Goal: Task Accomplishment & Management: Use online tool/utility

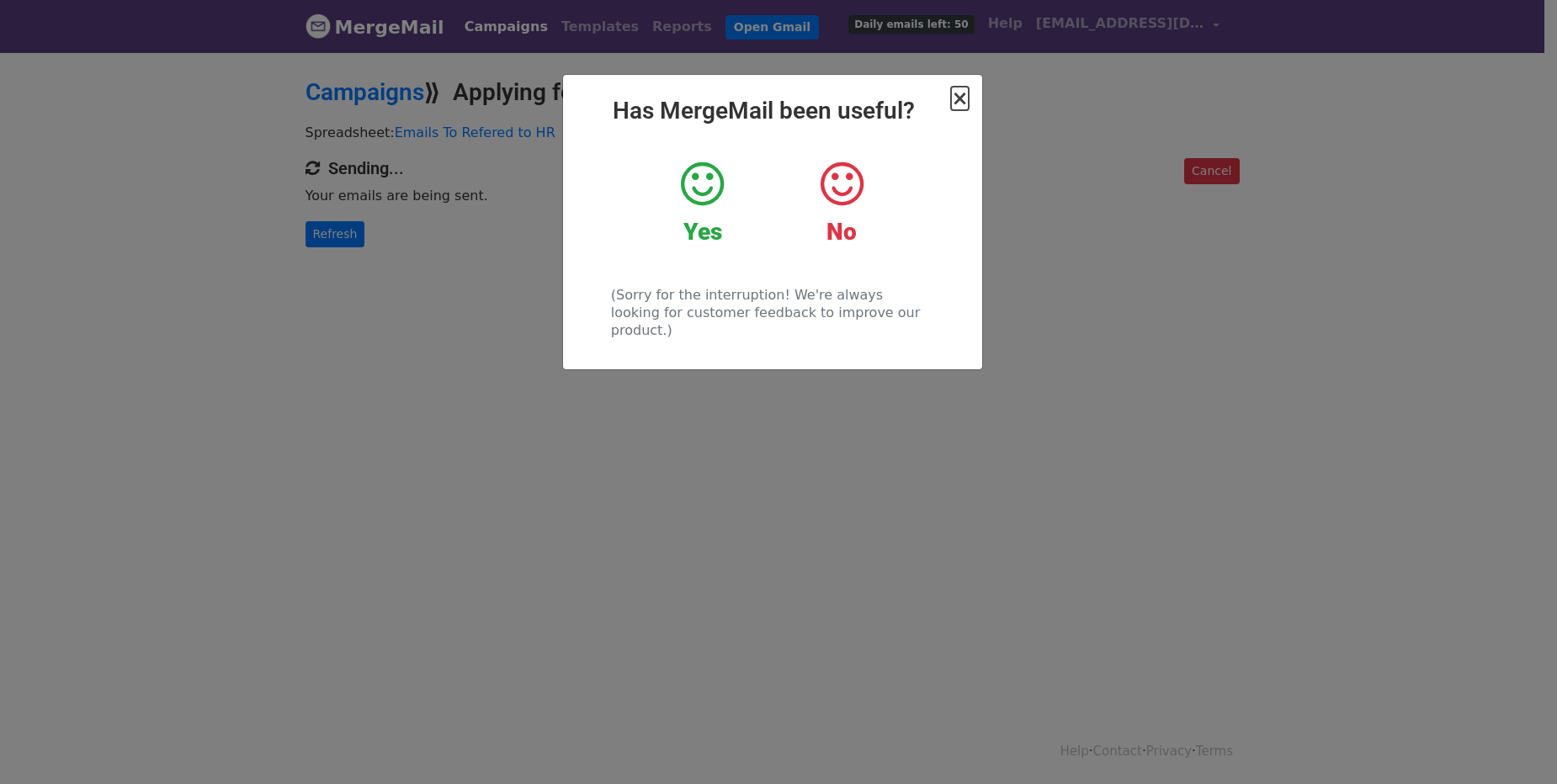
click at [958, 91] on span "×" at bounding box center [959, 98] width 17 height 23
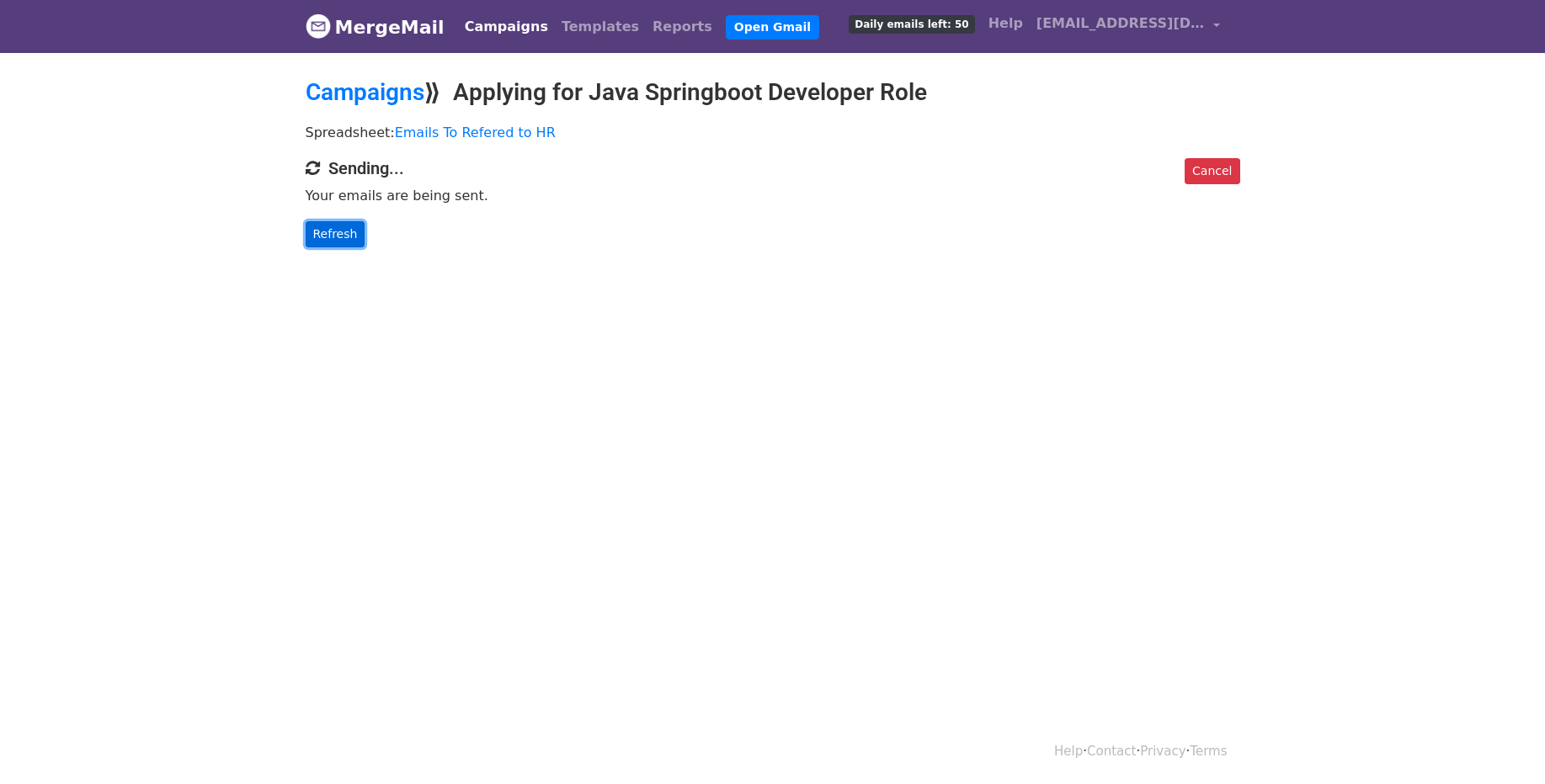
click at [337, 241] on link "Refresh" at bounding box center [336, 234] width 60 height 26
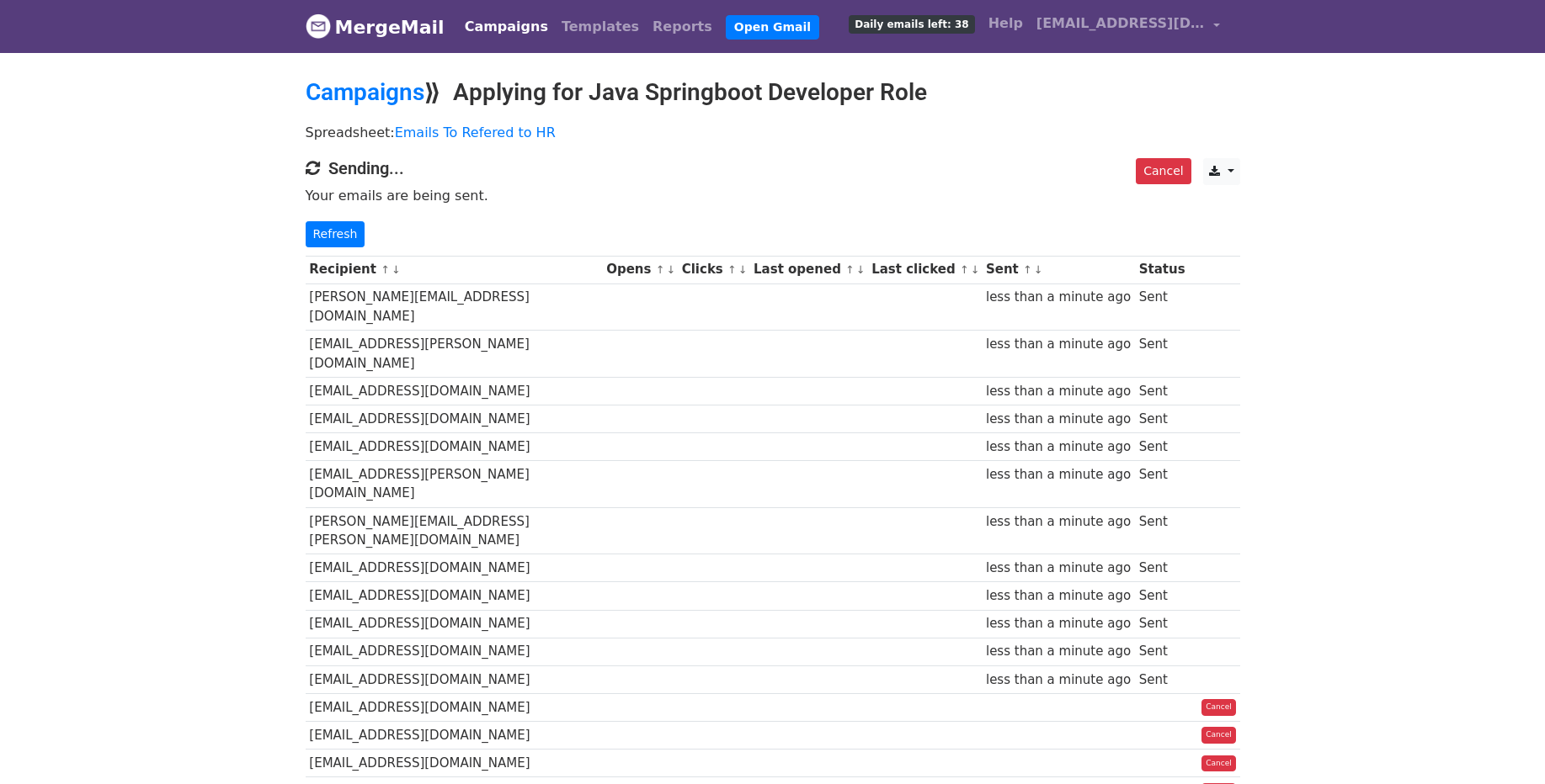
scroll to position [233, 0]
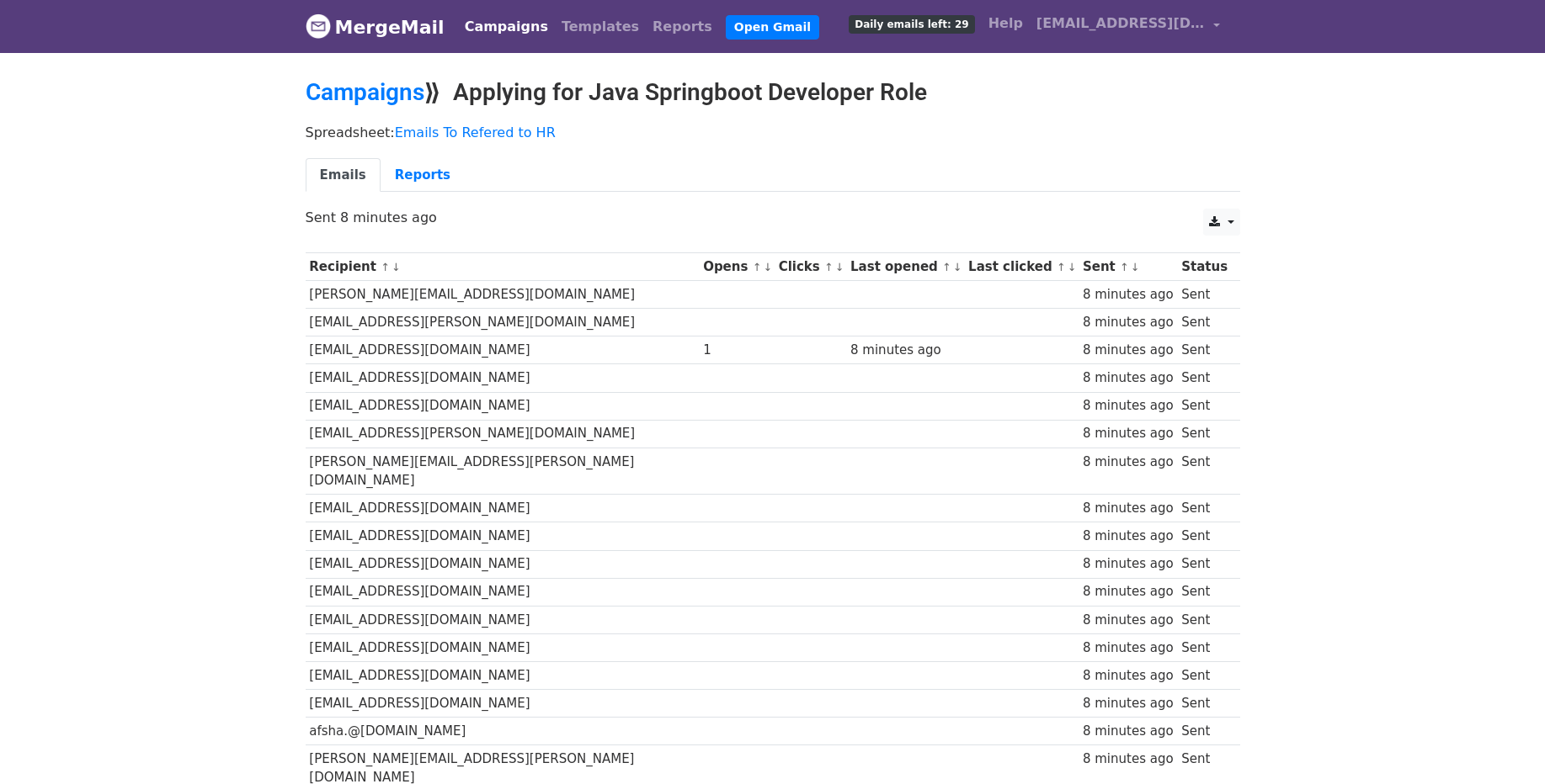
scroll to position [230, 0]
